Goal: Task Accomplishment & Management: Manage account settings

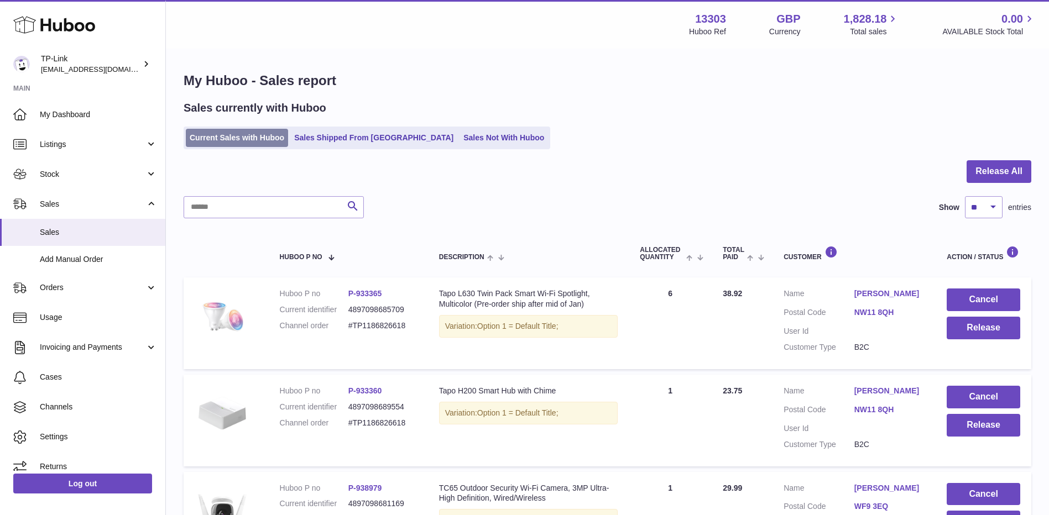
click at [280, 134] on link "Current Sales with Huboo" at bounding box center [237, 138] width 102 height 18
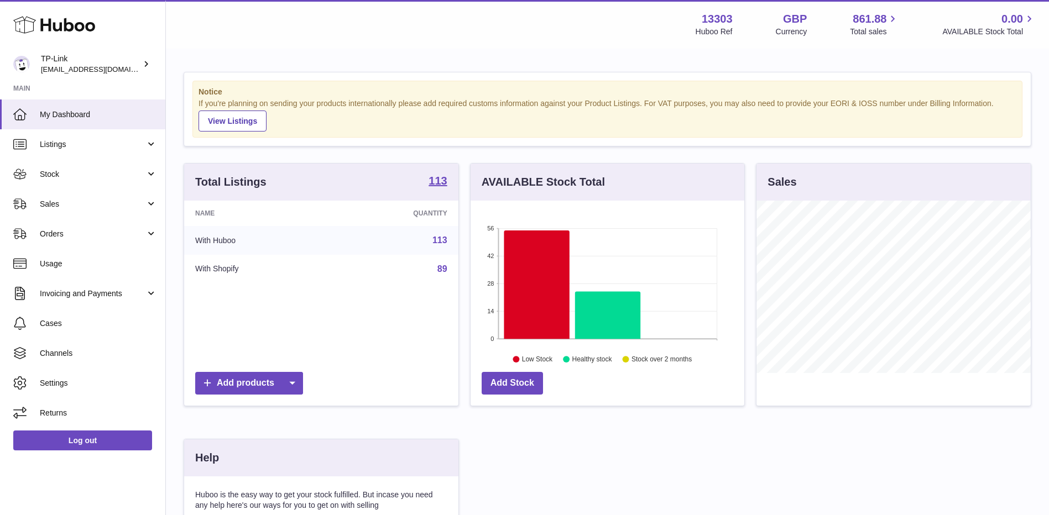
scroll to position [172, 274]
click at [105, 206] on span "Sales" at bounding box center [93, 204] width 106 height 11
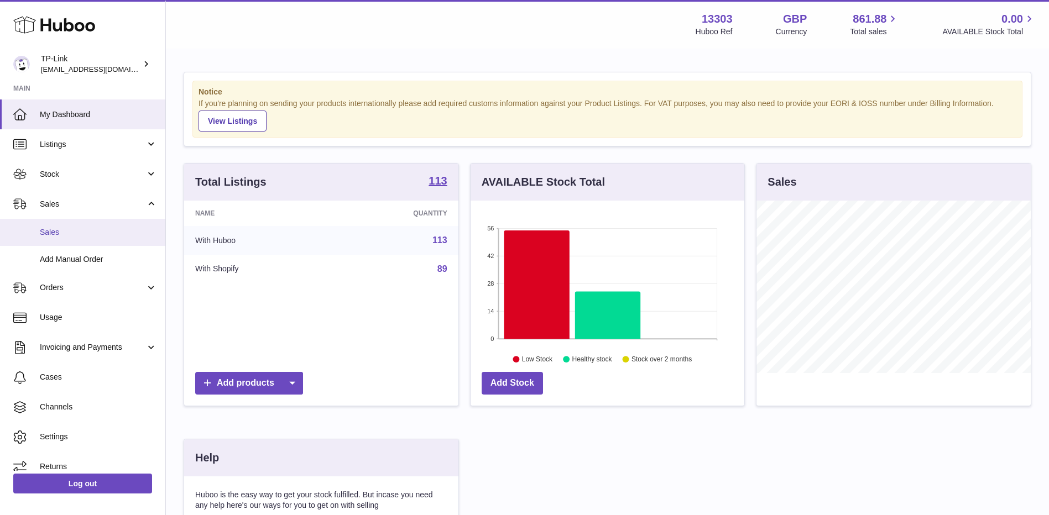
click at [102, 239] on link "Sales" at bounding box center [82, 232] width 165 height 27
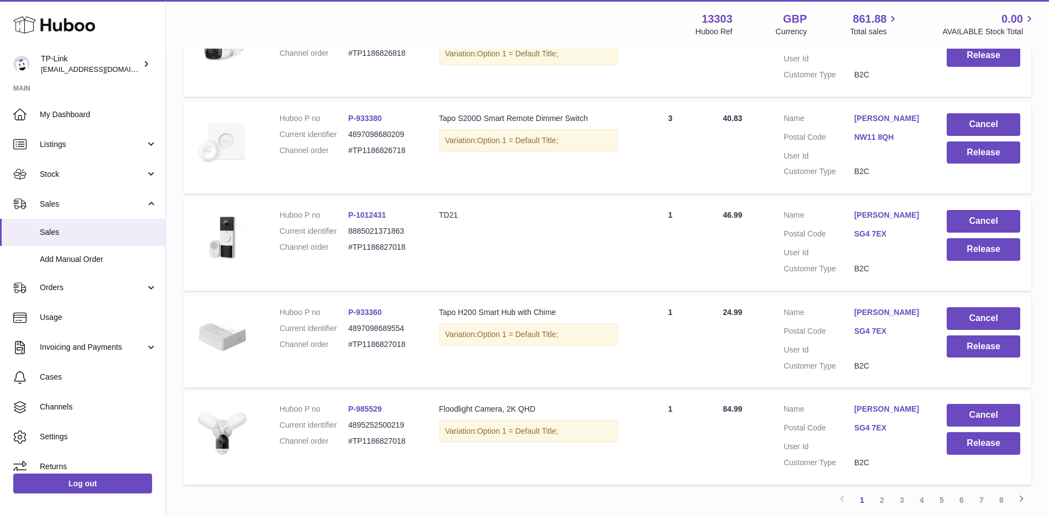
scroll to position [849, 0]
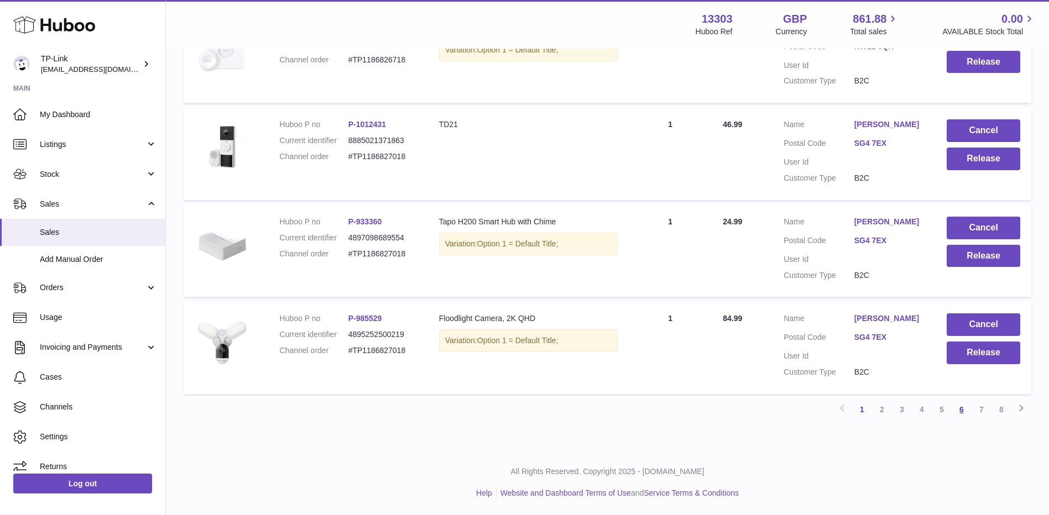
click at [966, 410] on link "6" at bounding box center [961, 410] width 20 height 20
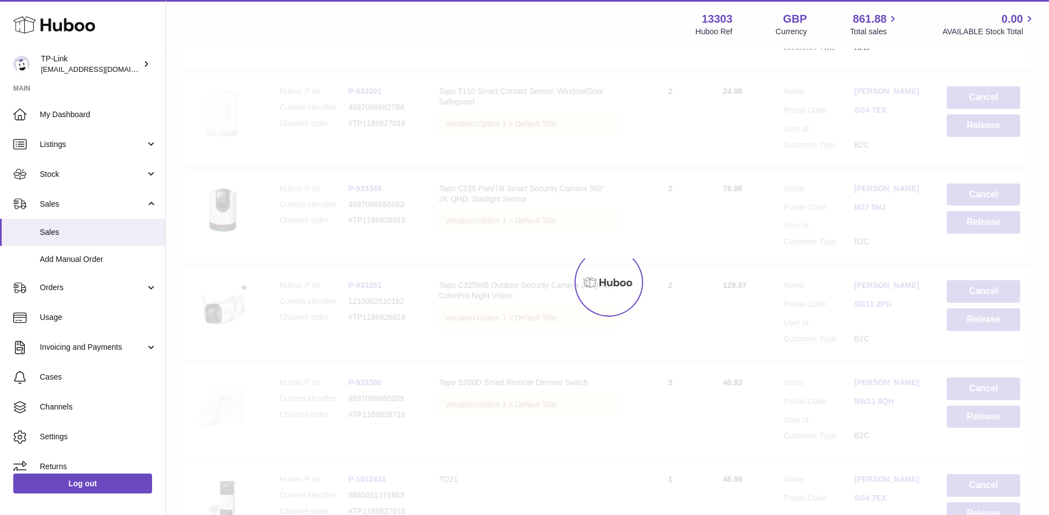
scroll to position [50, 0]
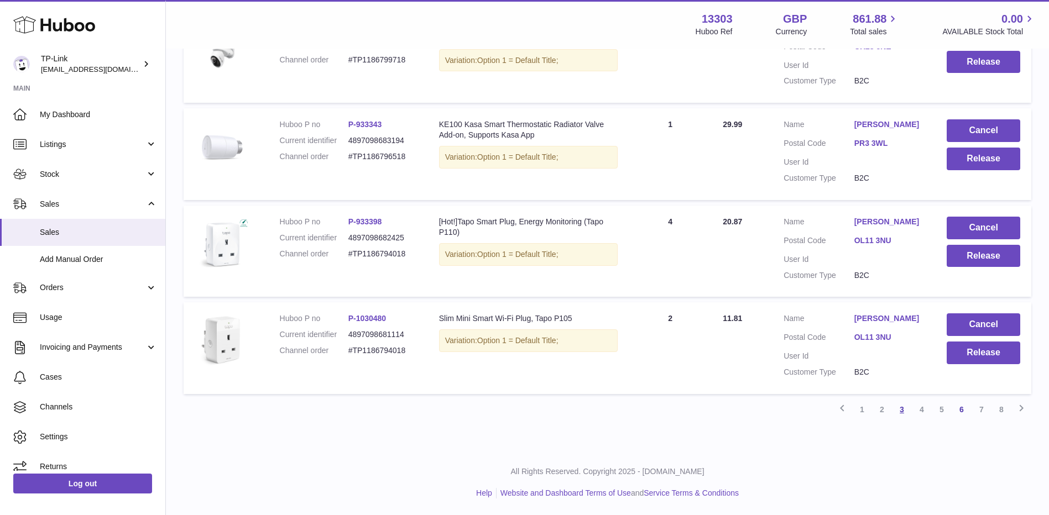
click at [901, 413] on link "3" at bounding box center [902, 410] width 20 height 20
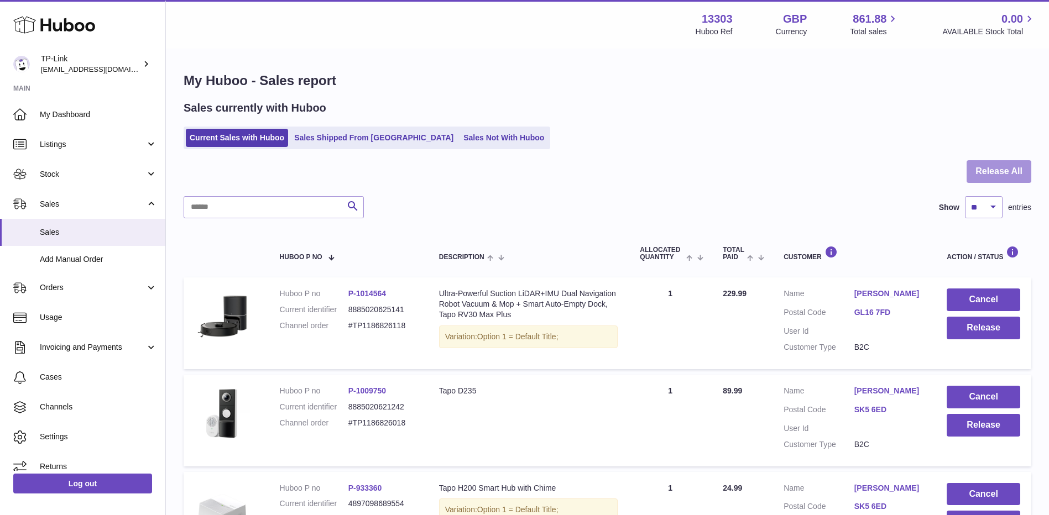
click at [1008, 170] on button "Release All" at bounding box center [998, 171] width 65 height 23
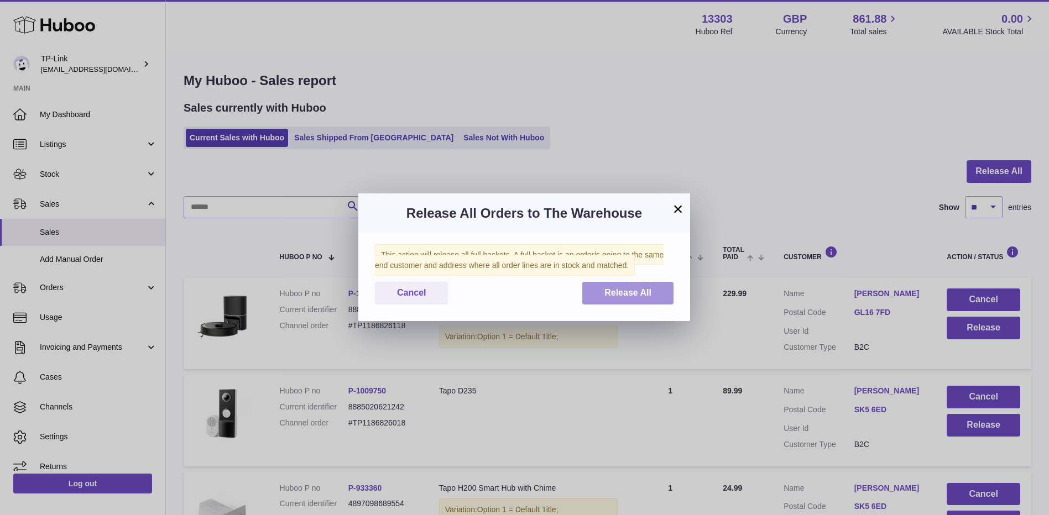
click at [655, 294] on button "Release All" at bounding box center [627, 293] width 91 height 23
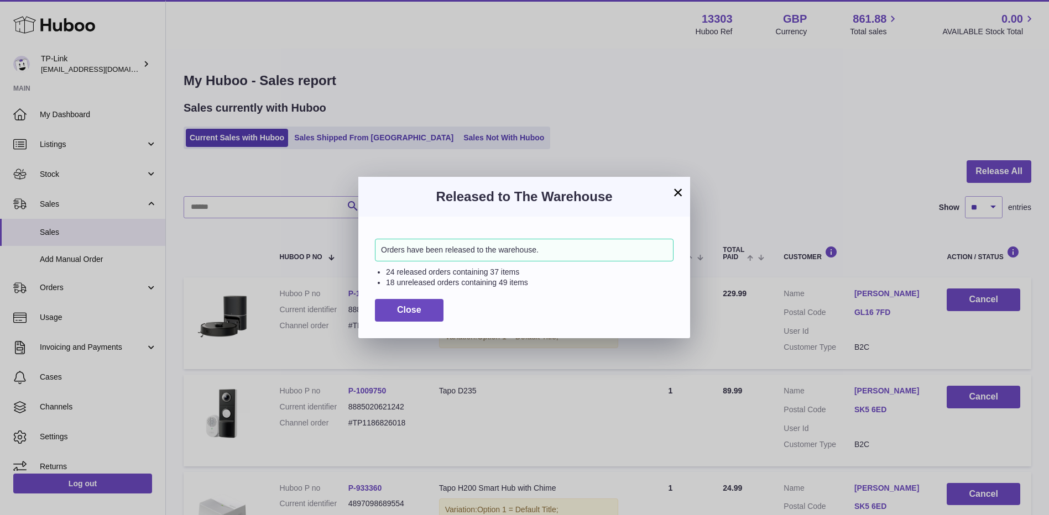
click at [676, 187] on button "×" at bounding box center [677, 192] width 13 height 13
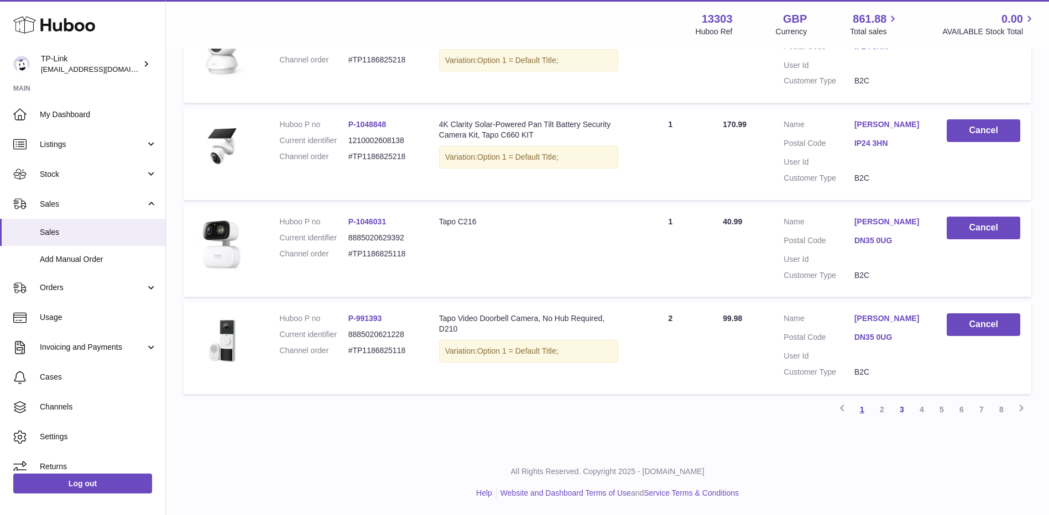
click at [858, 413] on link "1" at bounding box center [862, 410] width 20 height 20
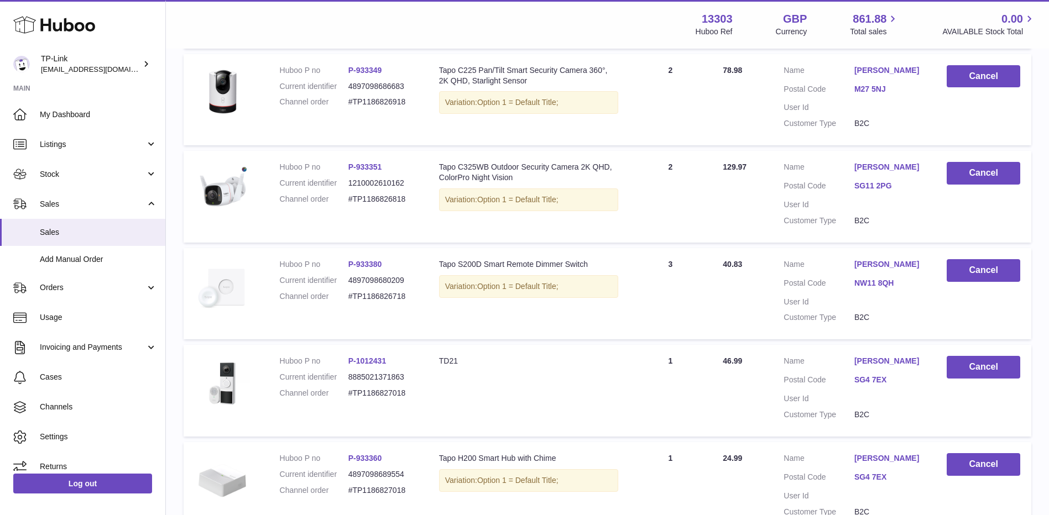
scroll to position [849, 0]
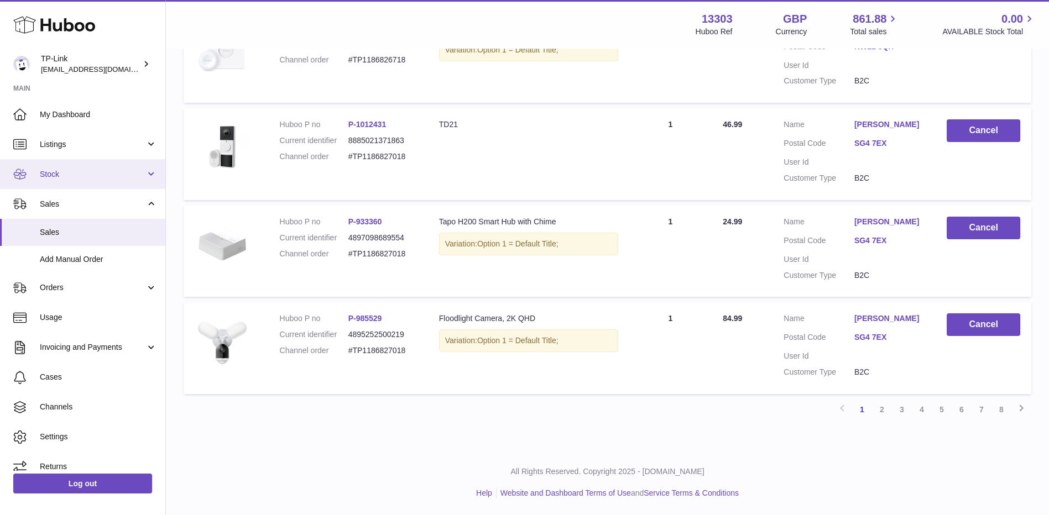
click at [72, 172] on span "Stock" at bounding box center [93, 174] width 106 height 11
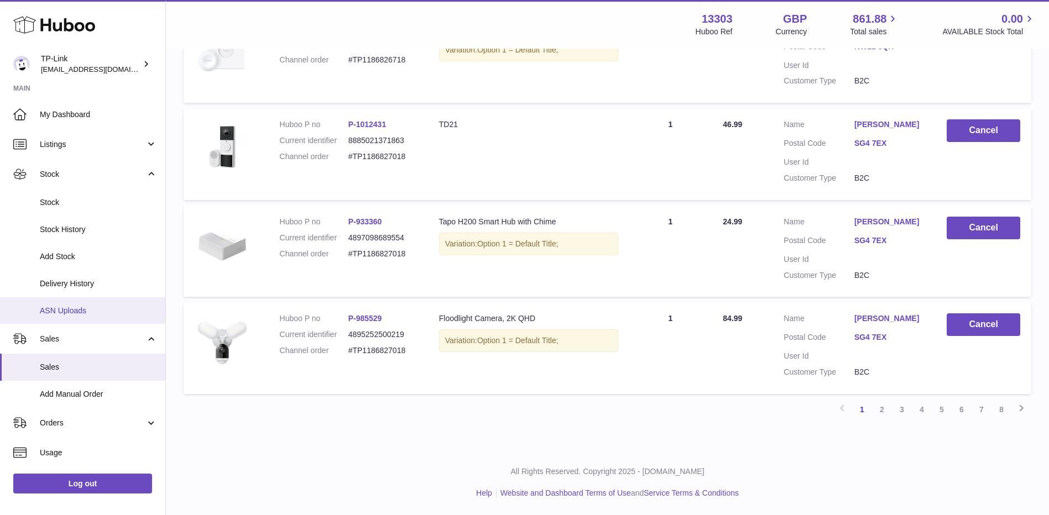
click at [75, 310] on span "ASN Uploads" at bounding box center [98, 311] width 117 height 11
